Goal: Information Seeking & Learning: Find specific fact

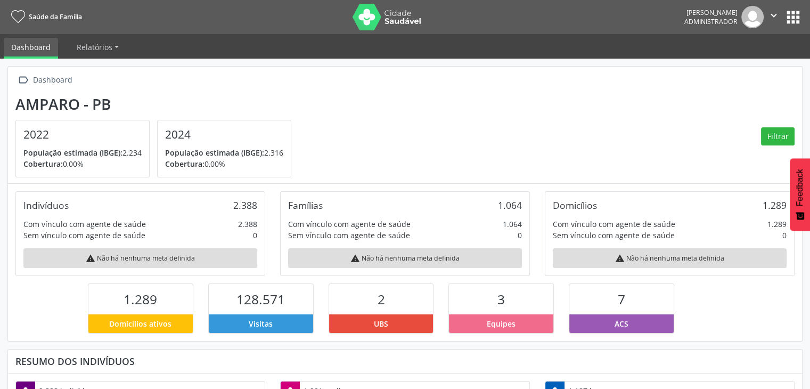
scroll to position [175, 265]
click at [790, 24] on button "apps" at bounding box center [792, 17] width 19 height 19
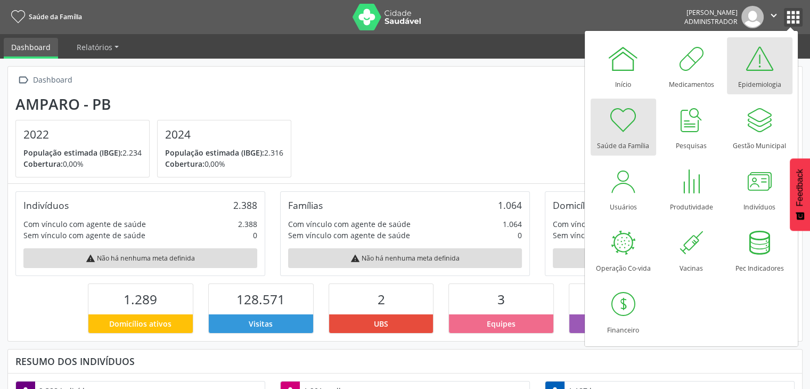
scroll to position [532048, 531960]
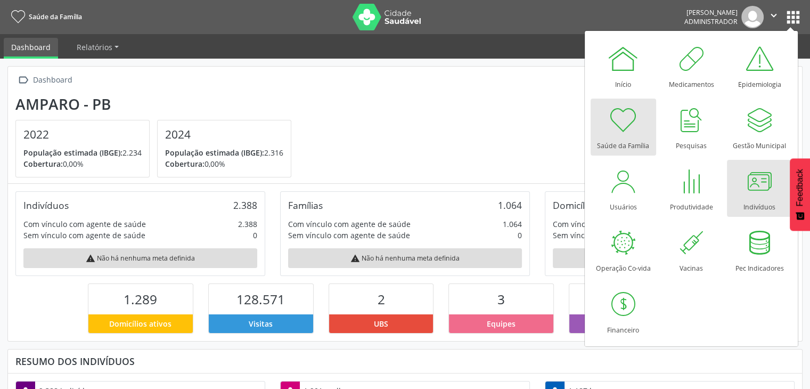
click at [762, 196] on div at bounding box center [759, 181] width 32 height 32
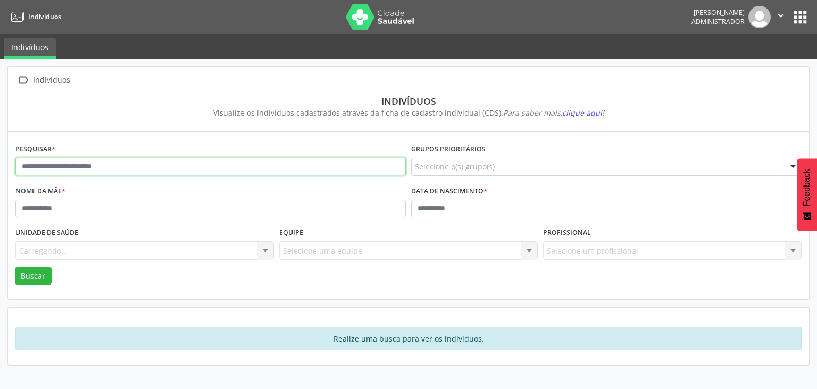
click at [151, 169] on input "text" at bounding box center [210, 167] width 391 height 18
type input "**********"
click at [15, 267] on button "Buscar" at bounding box center [33, 276] width 37 height 18
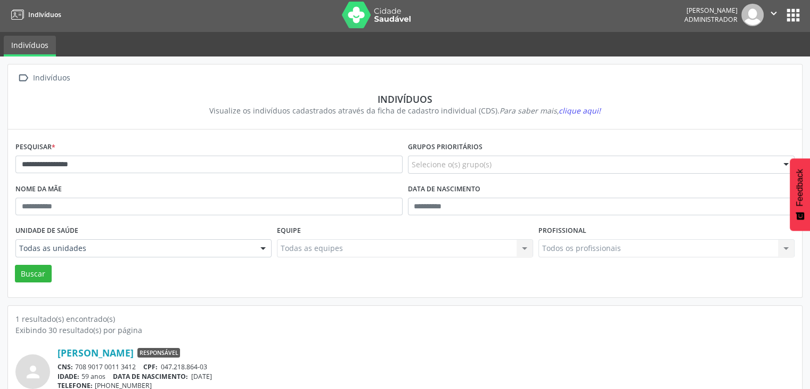
scroll to position [45, 0]
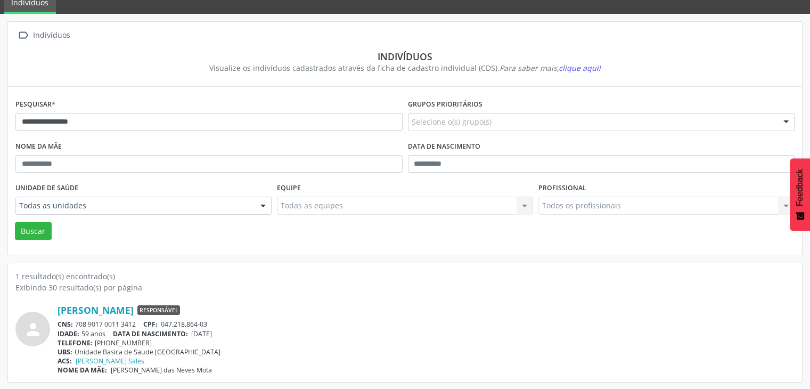
drag, startPoint x: 75, startPoint y: 322, endPoint x: 138, endPoint y: 325, distance: 62.9
click at [138, 325] on div "CNS: 708 9017 0011 3412 CPF: 047.218.864-03" at bounding box center [425, 323] width 737 height 9
copy div "708 9017 0011 3412"
drag, startPoint x: 193, startPoint y: 335, endPoint x: 232, endPoint y: 330, distance: 39.1
click at [232, 330] on div "IDADE: 59 anos DATA DE NASCIMENTO: [DEMOGRAPHIC_DATA]" at bounding box center [425, 333] width 737 height 9
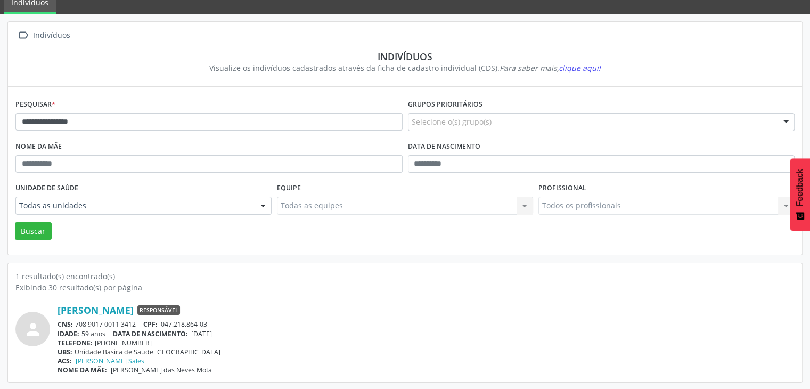
copy span "[DATE]"
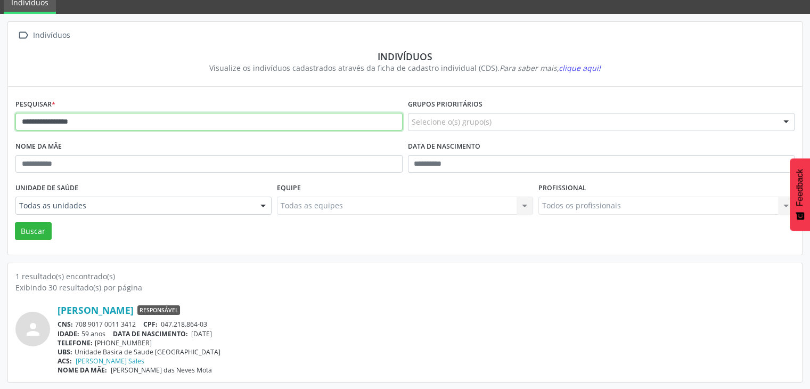
click at [112, 120] on input "**********" at bounding box center [208, 122] width 387 height 18
type input "**********"
click at [15, 222] on button "Buscar" at bounding box center [33, 231] width 37 height 18
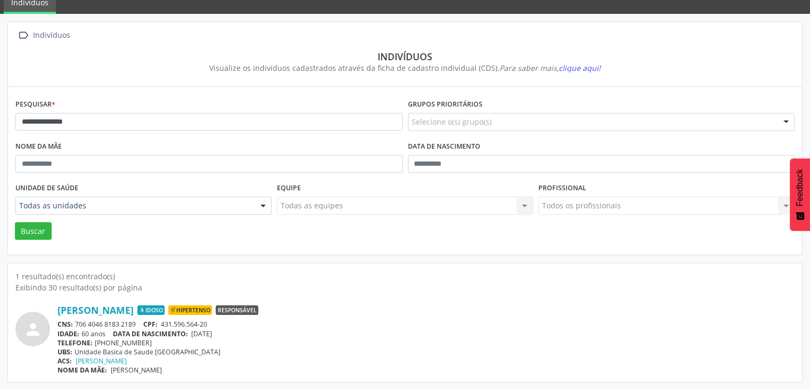
drag, startPoint x: 76, startPoint y: 320, endPoint x: 132, endPoint y: 320, distance: 55.9
click at [132, 320] on div "CNS: 706 4046 8183 2189 CPF: 431.596.564-20" at bounding box center [425, 323] width 737 height 9
click at [78, 326] on div "CNS: 706 4046 8183 2189 CPF: 431.596.564-20" at bounding box center [425, 323] width 737 height 9
drag, startPoint x: 77, startPoint y: 325, endPoint x: 137, endPoint y: 322, distance: 60.2
click at [137, 322] on div "CNS: 706 4046 8183 2189 CPF: 431.596.564-20" at bounding box center [425, 323] width 737 height 9
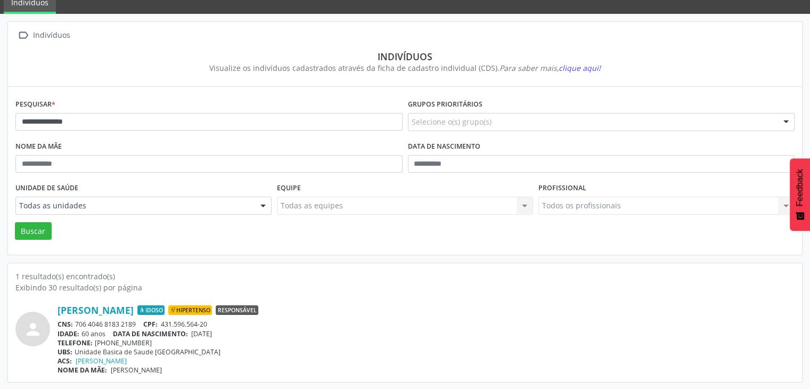
copy div "706 4046 8183 2189"
drag, startPoint x: 196, startPoint y: 333, endPoint x: 224, endPoint y: 332, distance: 28.2
click at [212, 332] on span "[DATE]" at bounding box center [201, 333] width 21 height 9
click at [192, 336] on div "IDADE: 60 anos DATA DE NASCIMENTO: [DEMOGRAPHIC_DATA]" at bounding box center [425, 333] width 737 height 9
drag, startPoint x: 193, startPoint y: 331, endPoint x: 241, endPoint y: 333, distance: 47.4
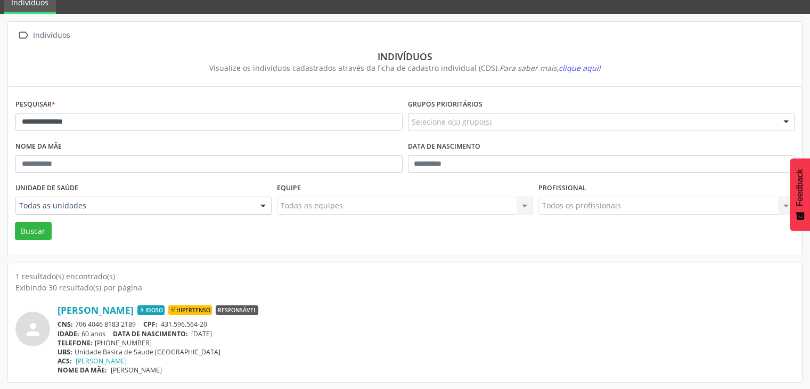
click at [241, 333] on div "IDADE: 60 anos DATA DE NASCIMENTO: [DEMOGRAPHIC_DATA]" at bounding box center [425, 333] width 737 height 9
copy span "[DATE]"
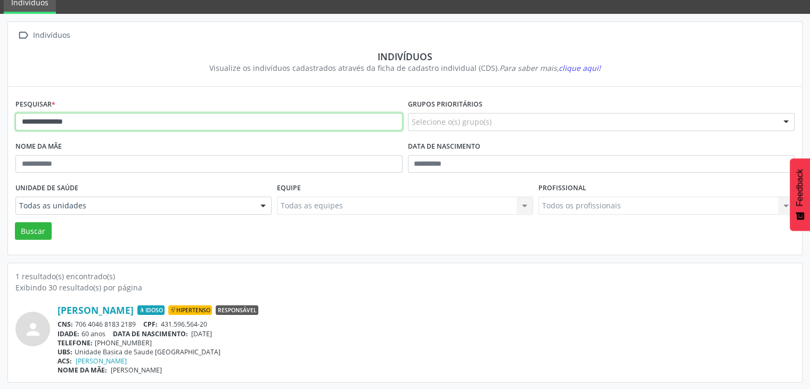
click at [94, 120] on input "**********" at bounding box center [208, 122] width 387 height 18
type input "**********"
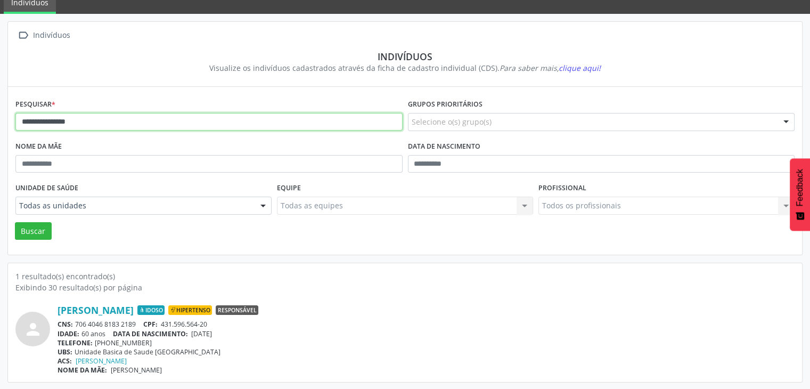
click at [15, 222] on button "Buscar" at bounding box center [33, 231] width 37 height 18
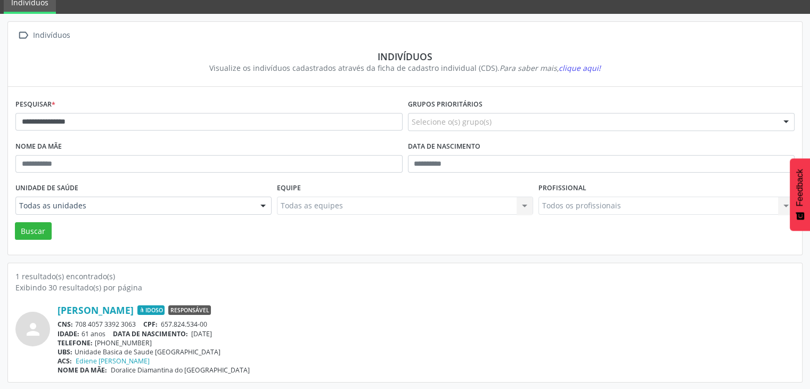
drag, startPoint x: 76, startPoint y: 323, endPoint x: 138, endPoint y: 323, distance: 62.3
click at [138, 323] on div "CNS: 708 4057 3392 3063 CPF: 657.824.534-00" at bounding box center [425, 323] width 737 height 9
copy div "708 4057 3392 3063"
drag, startPoint x: 195, startPoint y: 333, endPoint x: 230, endPoint y: 331, distance: 34.7
click at [230, 331] on div "IDADE: 61 anos DATA DE NASCIMENTO: [DEMOGRAPHIC_DATA]" at bounding box center [425, 333] width 737 height 9
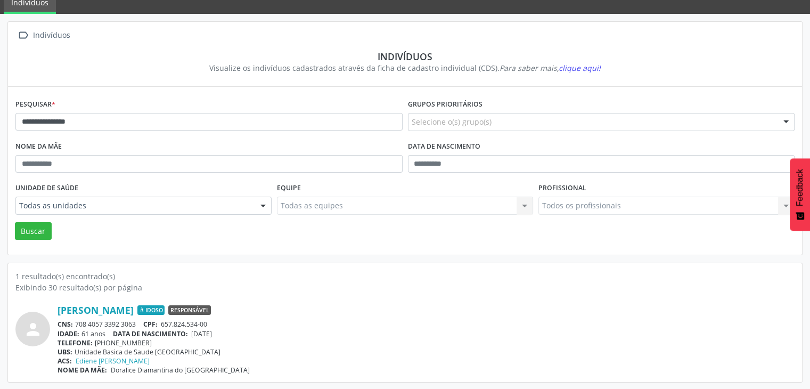
copy span "[DATE]"
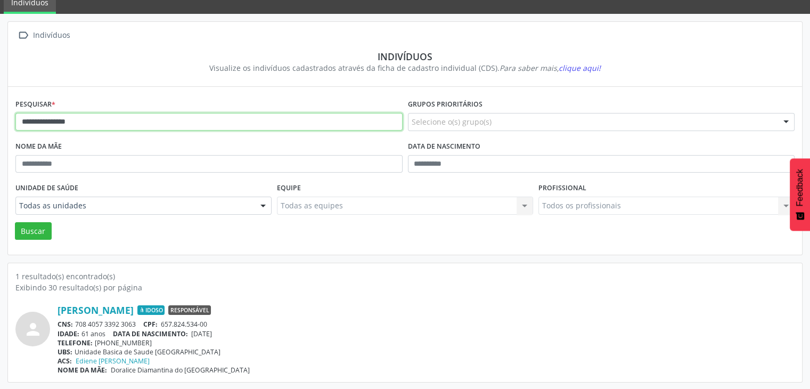
click at [98, 115] on input "**********" at bounding box center [208, 122] width 387 height 18
type input "******"
click at [15, 222] on button "Buscar" at bounding box center [33, 231] width 37 height 18
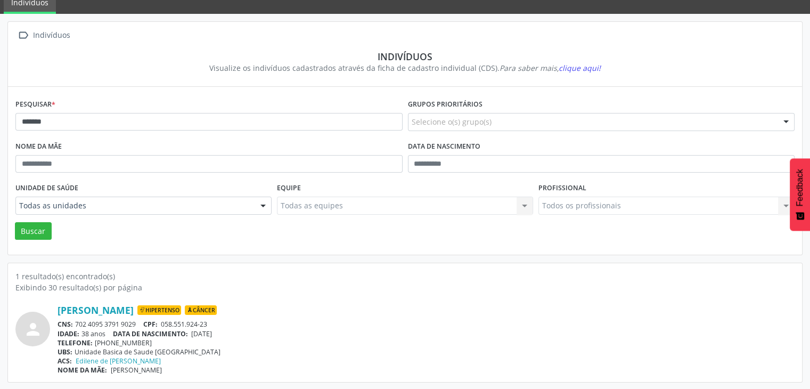
drag, startPoint x: 75, startPoint y: 321, endPoint x: 138, endPoint y: 323, distance: 63.4
click at [138, 323] on div "CNS: 702 4095 3791 9029 CPF: 058.551.924-23" at bounding box center [425, 323] width 737 height 9
drag, startPoint x: 138, startPoint y: 323, endPoint x: 80, endPoint y: 317, distance: 58.4
click at [80, 317] on div "[PERSON_NAME] Hipertenso Câncer CNS: 702 4095 3791 9029 CPF: 058.551.924-23 IDA…" at bounding box center [425, 339] width 737 height 70
drag, startPoint x: 75, startPoint y: 323, endPoint x: 137, endPoint y: 320, distance: 61.8
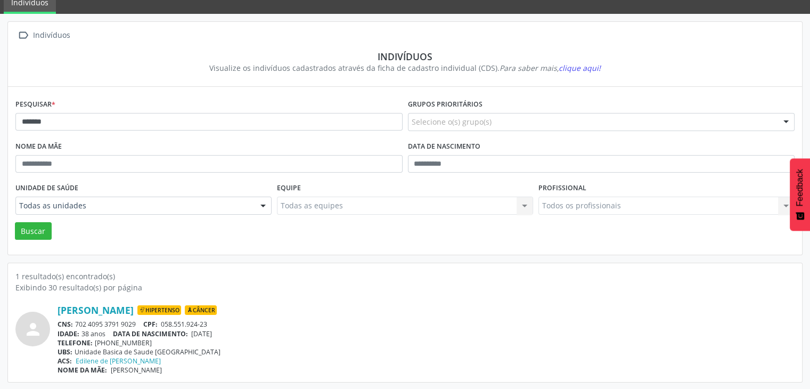
click at [137, 320] on div "CNS: 702 4095 3791 9029 CPF: 058.551.924-23" at bounding box center [425, 323] width 737 height 9
copy div "702 4095 3791 9029"
drag, startPoint x: 194, startPoint y: 331, endPoint x: 229, endPoint y: 331, distance: 35.1
click at [229, 331] on div "IDADE: 38 anos DATA DE NASCIMENTO: [DEMOGRAPHIC_DATA]" at bounding box center [425, 333] width 737 height 9
copy span "[DATE]"
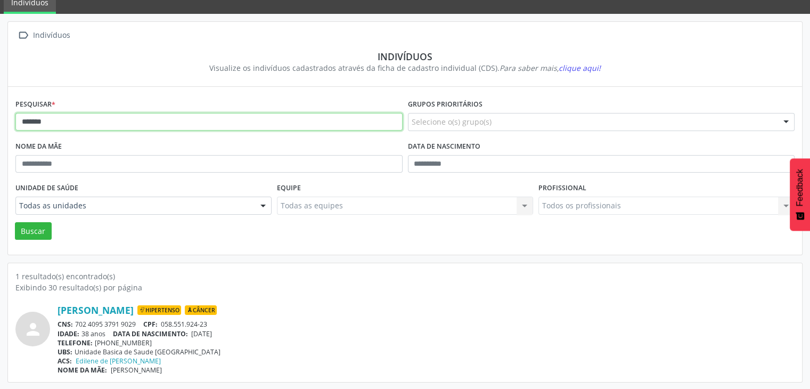
click at [121, 121] on input "******" at bounding box center [208, 122] width 387 height 18
type input "**********"
click at [15, 222] on button "Buscar" at bounding box center [33, 231] width 37 height 18
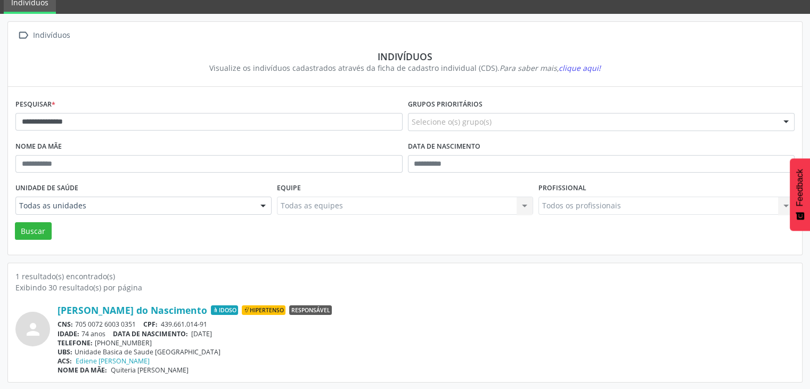
drag, startPoint x: 75, startPoint y: 324, endPoint x: 136, endPoint y: 323, distance: 61.2
click at [136, 323] on div "CNS: 705 0072 6003 0351 CPF: 439.661.014-91" at bounding box center [425, 323] width 737 height 9
copy div "705 0072 6003 0351"
drag, startPoint x: 193, startPoint y: 331, endPoint x: 230, endPoint y: 331, distance: 37.8
click at [230, 331] on div "IDADE: 74 anos DATA DE NASCIMENTO: [DEMOGRAPHIC_DATA]" at bounding box center [425, 333] width 737 height 9
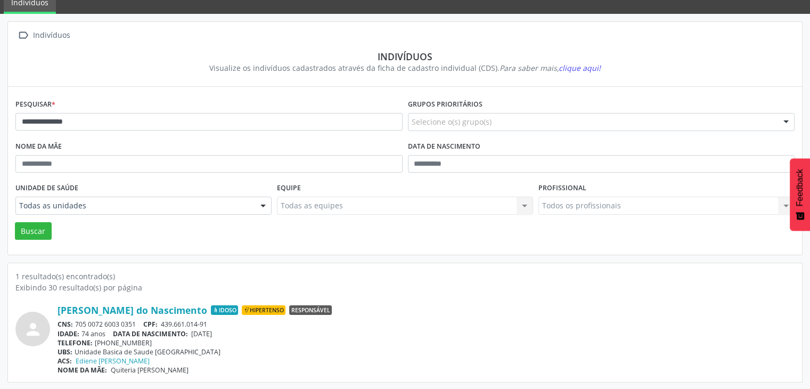
copy span "[DATE]"
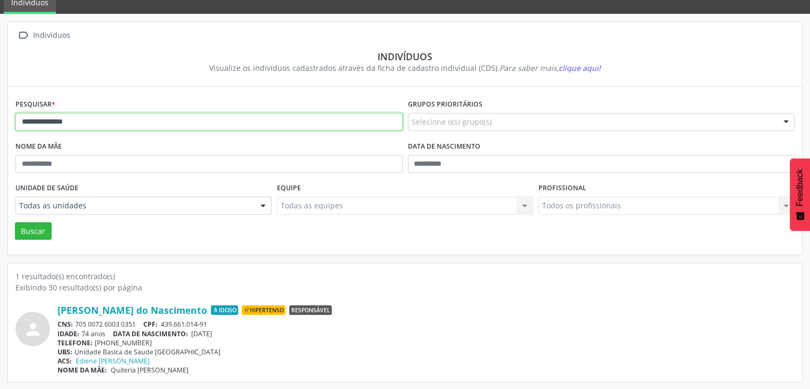
click at [184, 125] on input "**********" at bounding box center [208, 122] width 387 height 18
type input "**********"
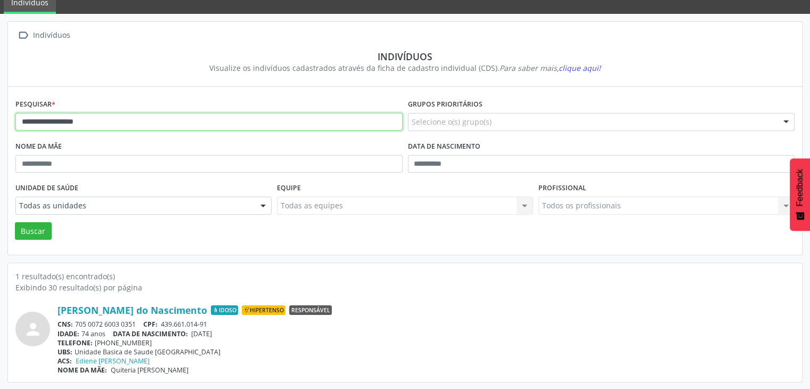
click at [15, 222] on button "Buscar" at bounding box center [33, 231] width 37 height 18
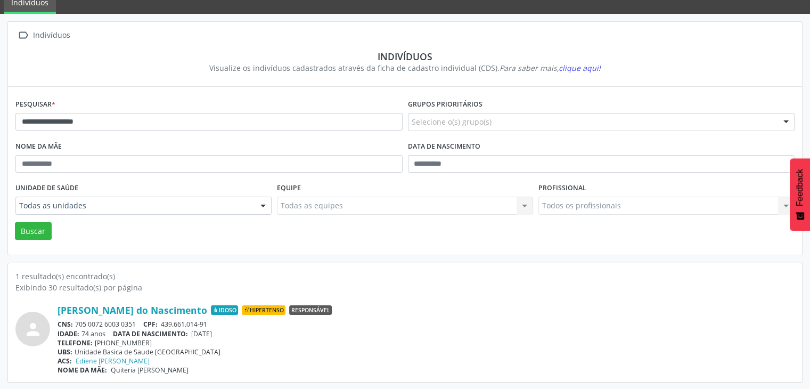
scroll to position [0, 0]
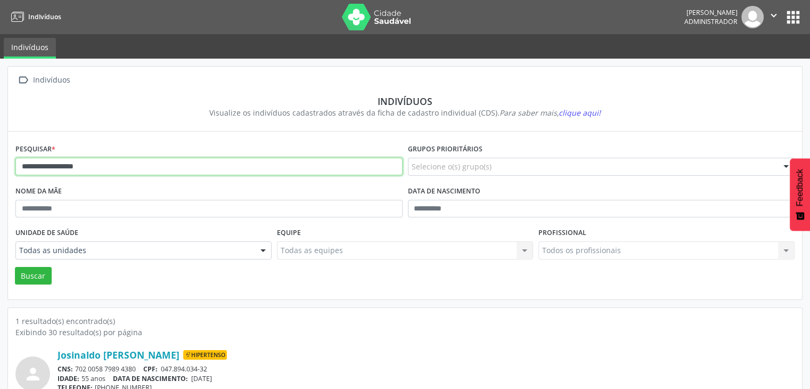
click at [142, 158] on input "**********" at bounding box center [208, 167] width 387 height 18
type input "**********"
click at [15, 267] on button "Buscar" at bounding box center [33, 276] width 37 height 18
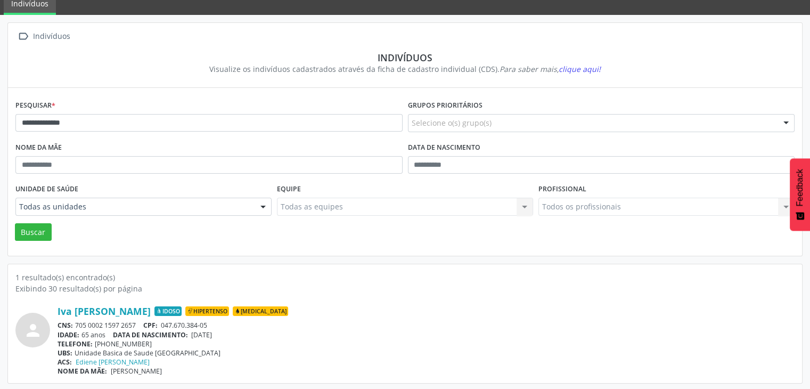
scroll to position [45, 0]
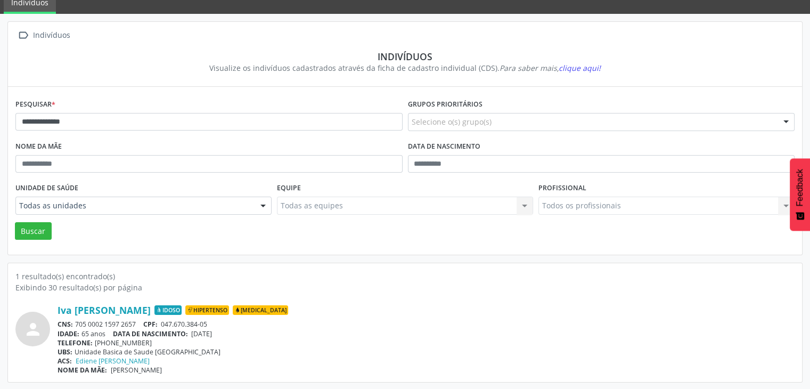
drag, startPoint x: 77, startPoint y: 320, endPoint x: 138, endPoint y: 320, distance: 61.2
click at [138, 320] on div "CNS: 705 0002 1597 2657 CPF: 047.670.384-05" at bounding box center [425, 323] width 737 height 9
drag, startPoint x: 194, startPoint y: 331, endPoint x: 230, endPoint y: 329, distance: 35.7
click at [230, 329] on div "IDADE: 65 anos DATA DE NASCIMENTO: [DEMOGRAPHIC_DATA]" at bounding box center [425, 333] width 737 height 9
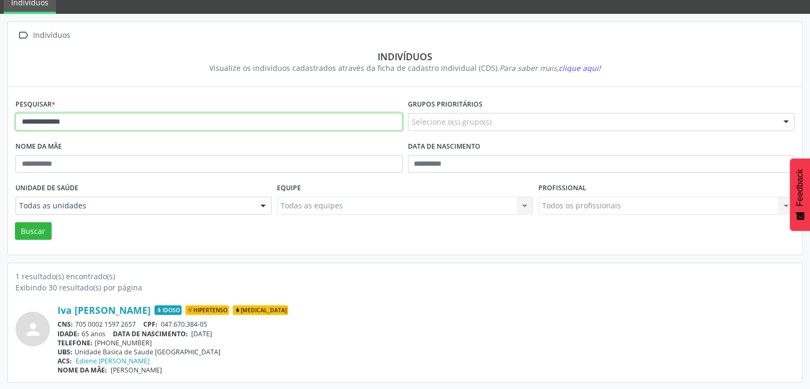
click at [158, 122] on input "**********" at bounding box center [208, 122] width 387 height 18
click at [15, 222] on button "Buscar" at bounding box center [33, 231] width 37 height 18
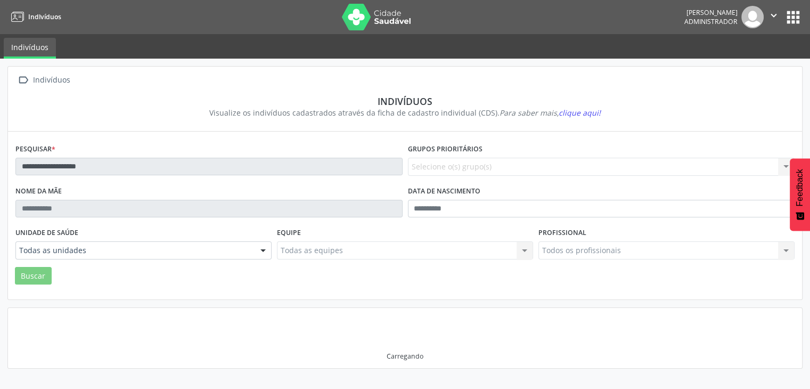
scroll to position [0, 0]
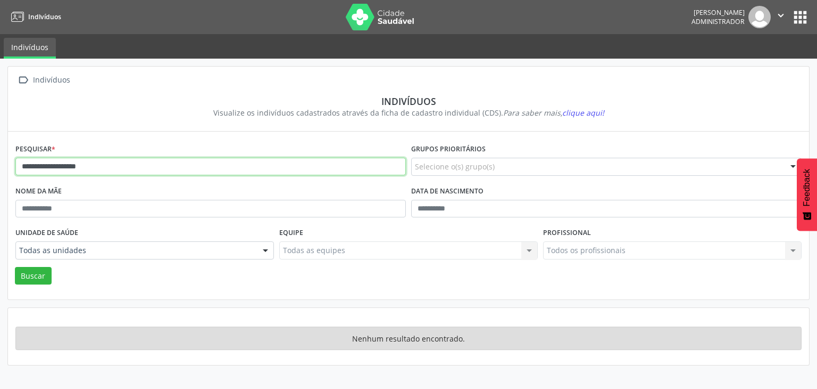
drag, startPoint x: 91, startPoint y: 166, endPoint x: 79, endPoint y: 162, distance: 12.7
click at [79, 162] on input "**********" at bounding box center [210, 167] width 391 height 18
type input "**********"
click at [15, 267] on button "Buscar" at bounding box center [33, 276] width 37 height 18
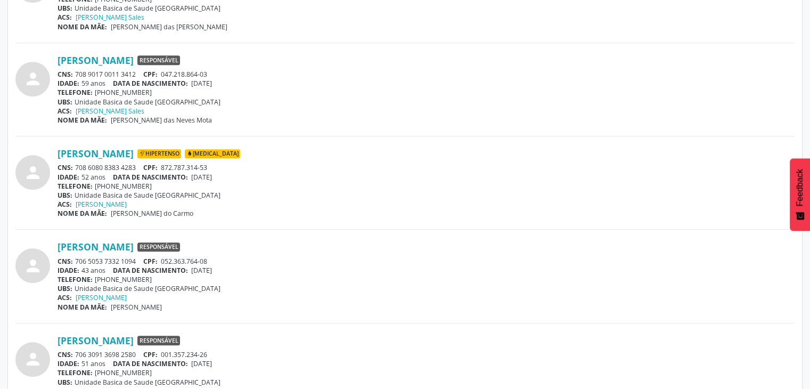
scroll to position [479, 0]
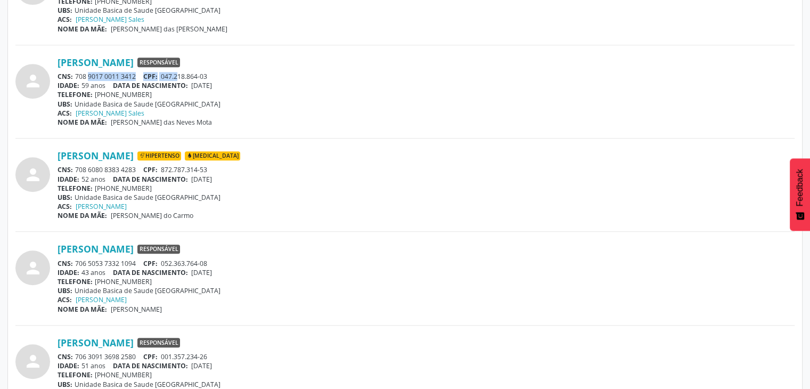
drag, startPoint x: 74, startPoint y: 73, endPoint x: 179, endPoint y: 77, distance: 104.9
click at [179, 77] on div "CNS: 708 9017 0011 3412 CPF: 047.218.864-03" at bounding box center [425, 76] width 737 height 9
click at [134, 77] on div "CNS: 708 9017 0011 3412 CPF: 047.218.864-03" at bounding box center [425, 76] width 737 height 9
drag, startPoint x: 78, startPoint y: 77, endPoint x: 120, endPoint y: 77, distance: 41.5
click at [120, 77] on div "CNS: 708 9017 0011 3412 CPF: 047.218.864-03" at bounding box center [425, 76] width 737 height 9
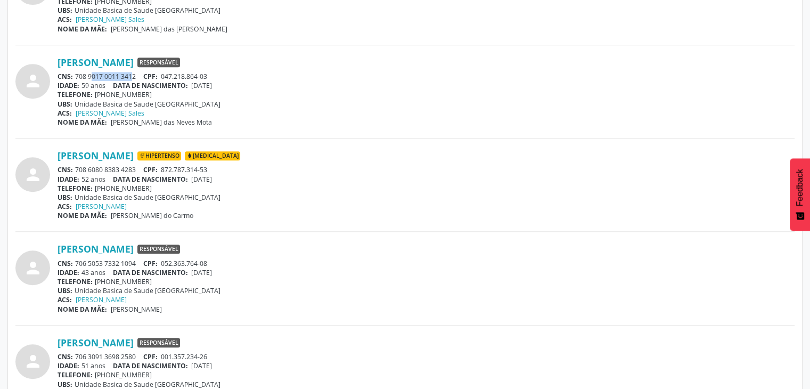
click at [79, 73] on div "CNS: 708 9017 0011 3412 CPF: 047.218.864-03" at bounding box center [425, 76] width 737 height 9
drag, startPoint x: 74, startPoint y: 75, endPoint x: 140, endPoint y: 75, distance: 66.0
click at [140, 75] on div "CNS: 708 9017 0011 3412 CPF: 047.218.864-03" at bounding box center [425, 76] width 737 height 9
drag, startPoint x: 76, startPoint y: 74, endPoint x: 127, endPoint y: 72, distance: 51.1
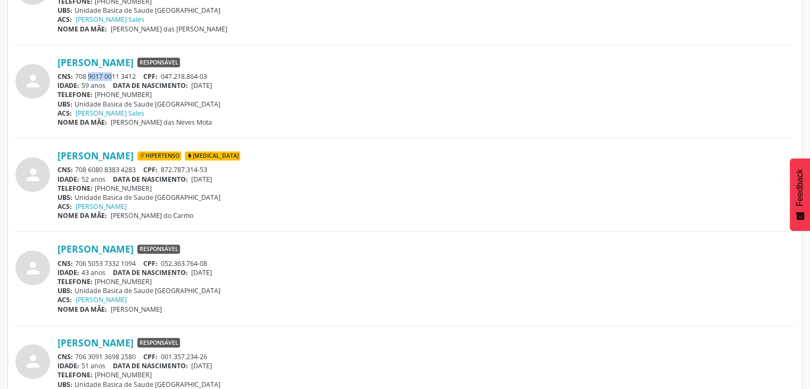
click at [115, 73] on div "CNS: 708 9017 0011 3412 CPF: 047.218.864-03" at bounding box center [425, 76] width 737 height 9
drag, startPoint x: 127, startPoint y: 72, endPoint x: 132, endPoint y: 73, distance: 5.4
click at [132, 73] on div "CNS: 708 9017 0011 3412 CPF: 047.218.864-03" at bounding box center [425, 76] width 737 height 9
click at [91, 66] on link "[PERSON_NAME]" at bounding box center [95, 62] width 76 height 12
drag, startPoint x: 76, startPoint y: 75, endPoint x: 136, endPoint y: 75, distance: 60.7
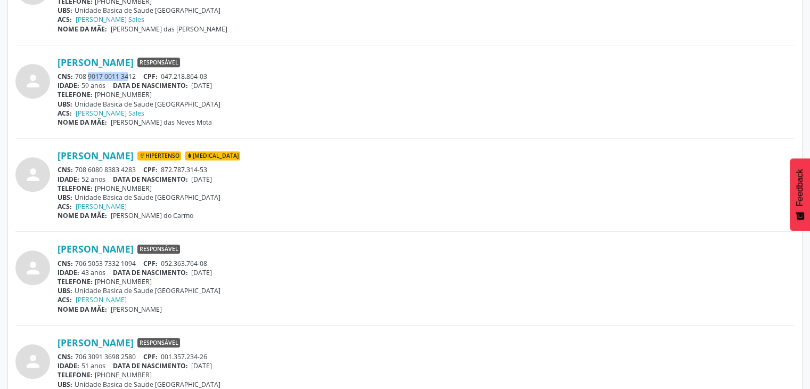
click at [136, 75] on div "CNS: 708 9017 0011 3412 CPF: 047.218.864-03" at bounding box center [425, 76] width 737 height 9
drag, startPoint x: 194, startPoint y: 86, endPoint x: 232, endPoint y: 86, distance: 37.8
click at [232, 86] on div "IDADE: 59 anos DATA DE NASCIMENTO: [DEMOGRAPHIC_DATA]" at bounding box center [425, 85] width 737 height 9
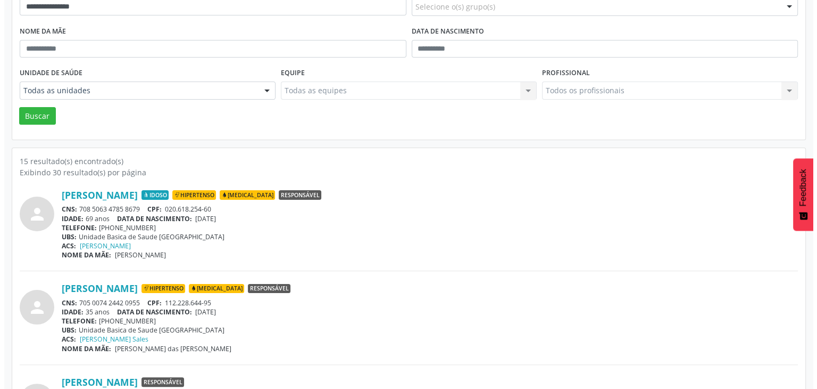
scroll to position [0, 0]
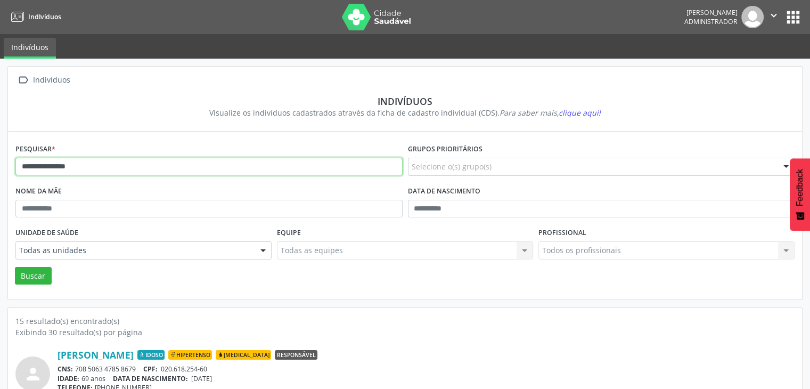
click at [113, 161] on input "**********" at bounding box center [208, 167] width 387 height 18
click at [15, 267] on button "Buscar" at bounding box center [33, 276] width 37 height 18
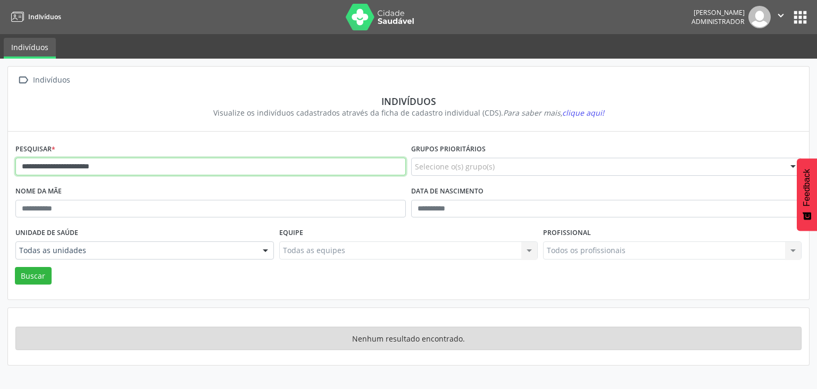
click at [123, 167] on input "**********" at bounding box center [210, 167] width 391 height 18
type input "**********"
click at [15, 267] on button "Buscar" at bounding box center [33, 276] width 37 height 18
